Goal: Navigation & Orientation: Find specific page/section

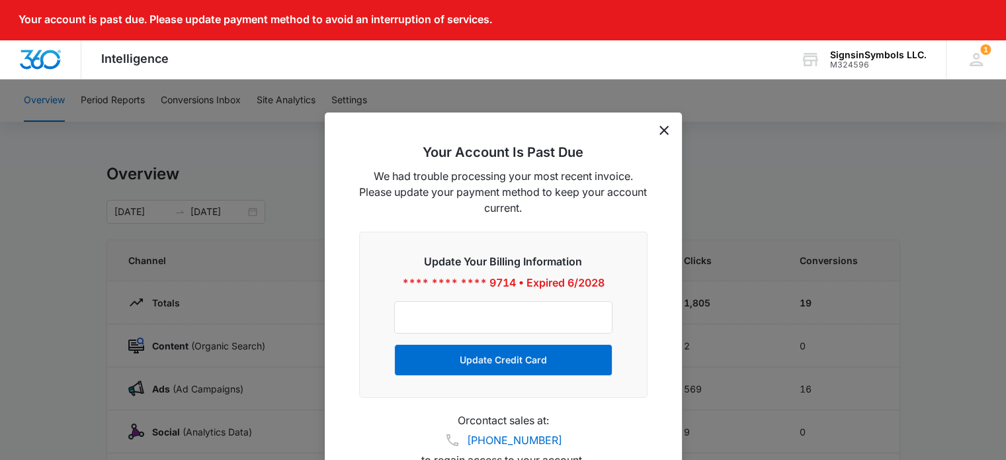
click at [662, 134] on icon "dismiss this dialog" at bounding box center [663, 130] width 9 height 9
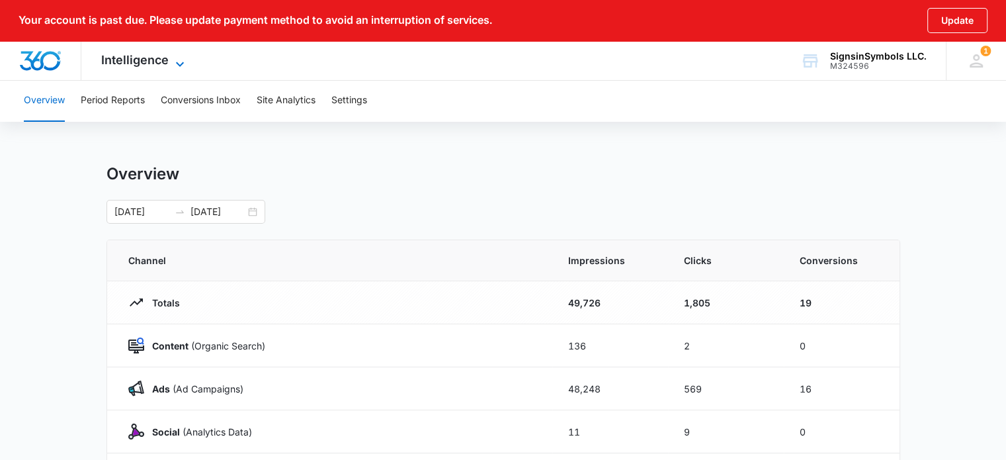
click at [135, 63] on span "Intelligence" at bounding box center [134, 60] width 67 height 14
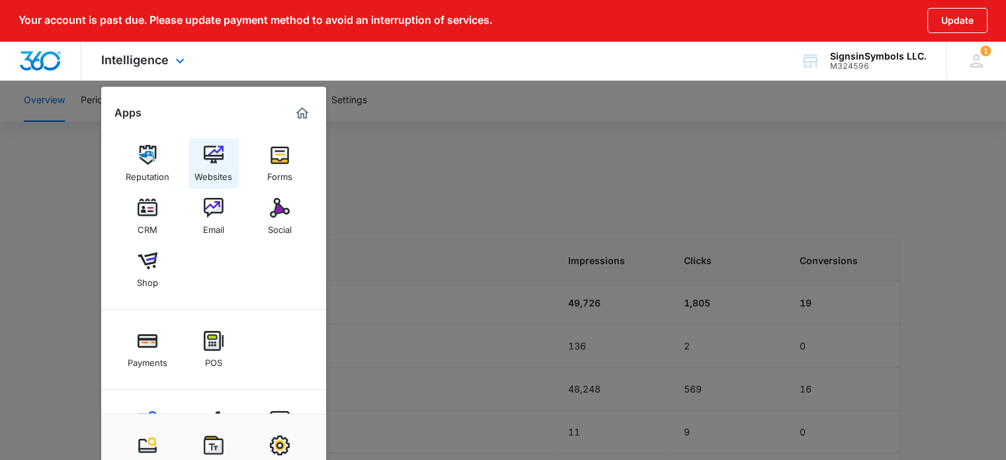
click at [214, 166] on div "Websites" at bounding box center [213, 173] width 38 height 17
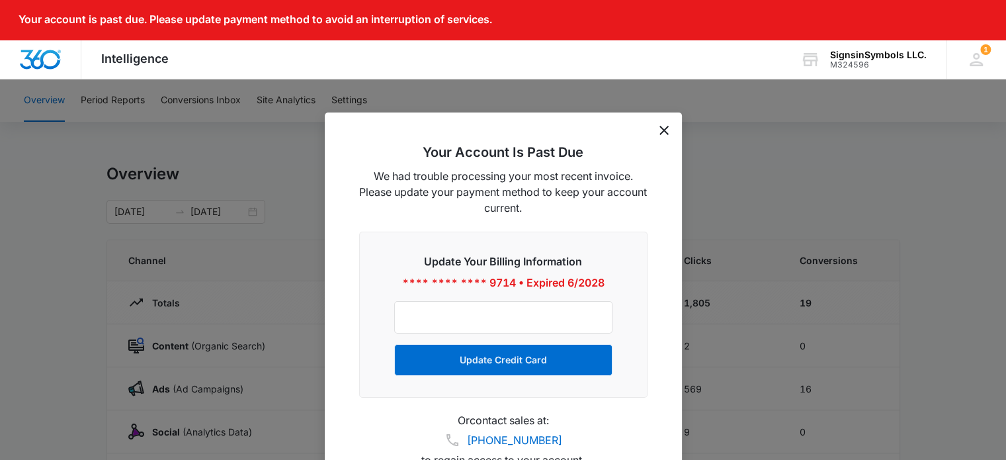
click at [660, 129] on icon "dismiss this dialog" at bounding box center [663, 130] width 9 height 9
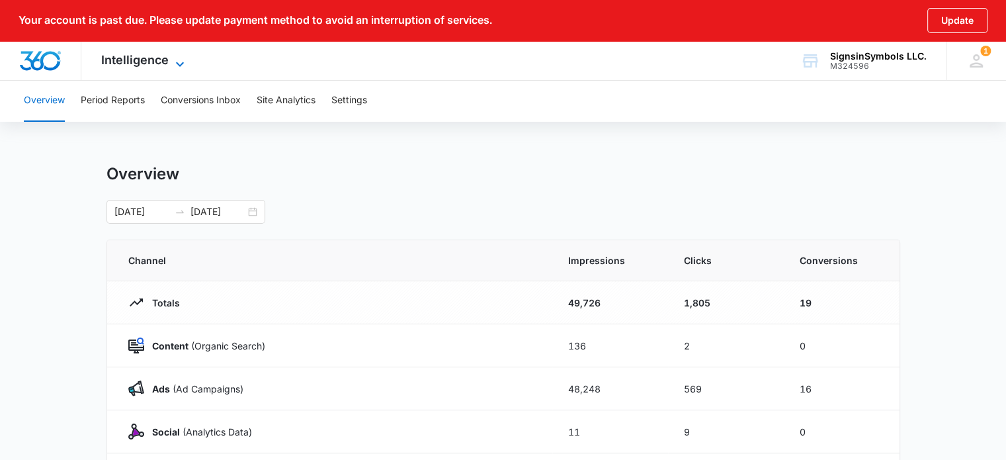
click at [162, 65] on span "Intelligence" at bounding box center [134, 60] width 67 height 14
